Goal: Information Seeking & Learning: Stay updated

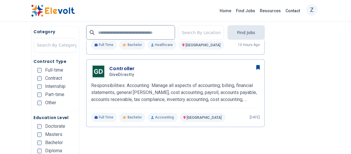
scroll to position [434, 0]
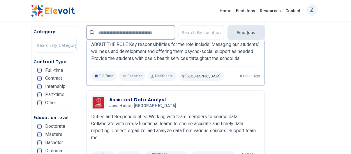
scroll to position [417, 0]
